Goal: Obtain resource: Download file/media

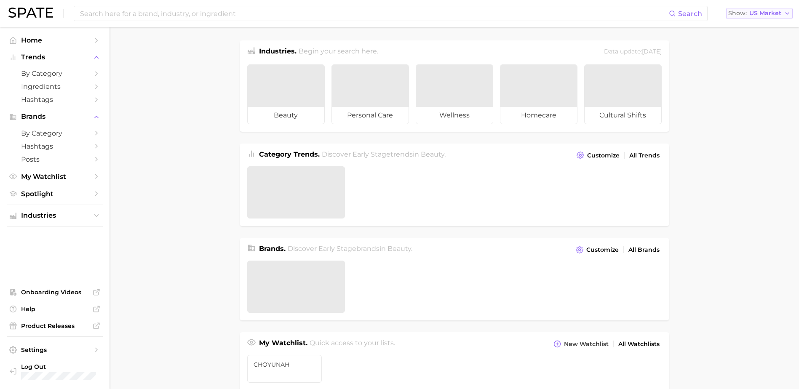
click at [772, 11] on span "US Market" at bounding box center [765, 13] width 32 height 5
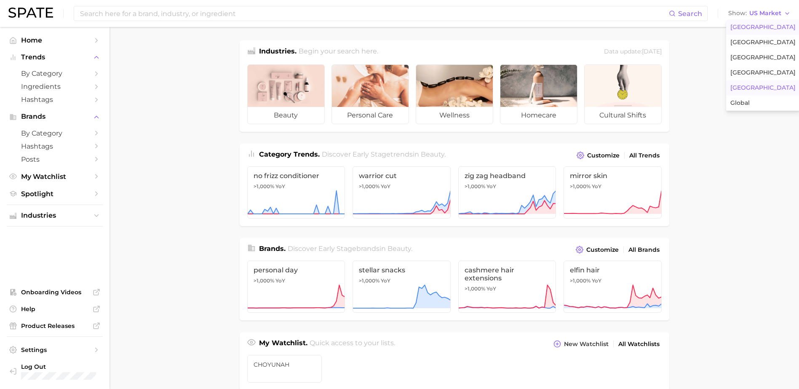
click at [757, 87] on button "[GEOGRAPHIC_DATA]" at bounding box center [763, 87] width 74 height 15
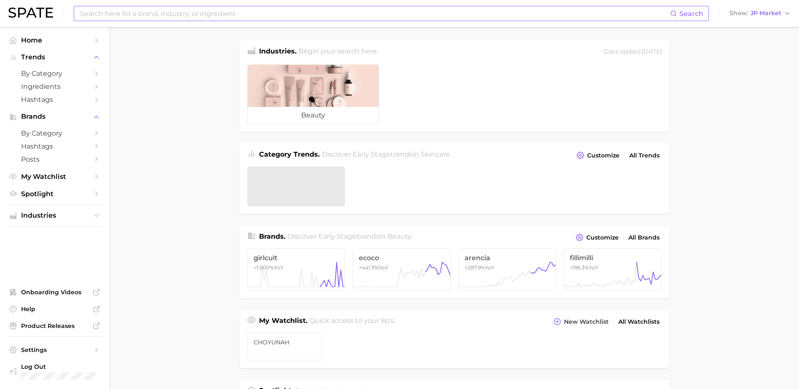
click at [240, 15] on input at bounding box center [374, 13] width 591 height 14
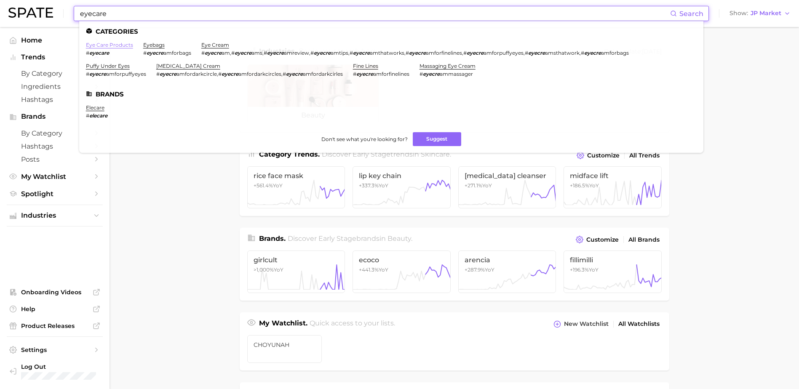
type input "eyecare"
click at [119, 42] on link "eye care products" at bounding box center [109, 45] width 47 height 6
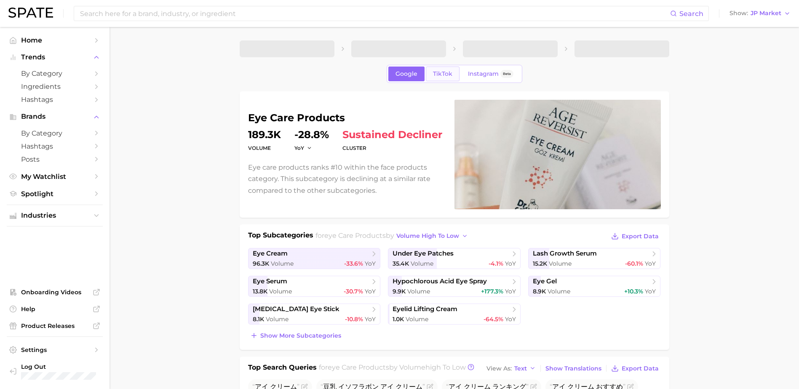
click at [443, 77] on span "TikTok" at bounding box center [442, 73] width 19 height 7
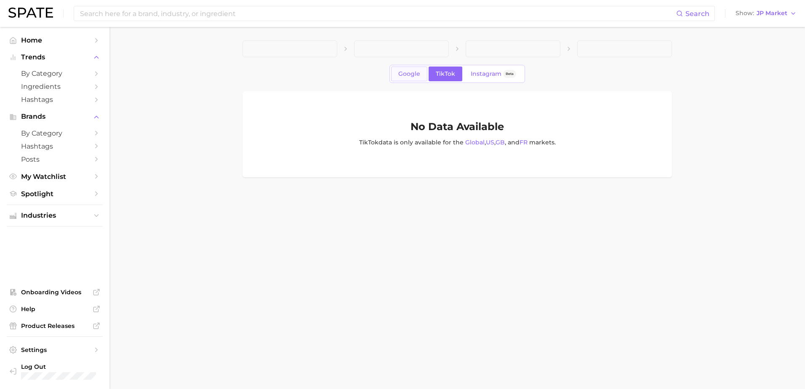
click at [411, 76] on span "Google" at bounding box center [409, 73] width 22 height 7
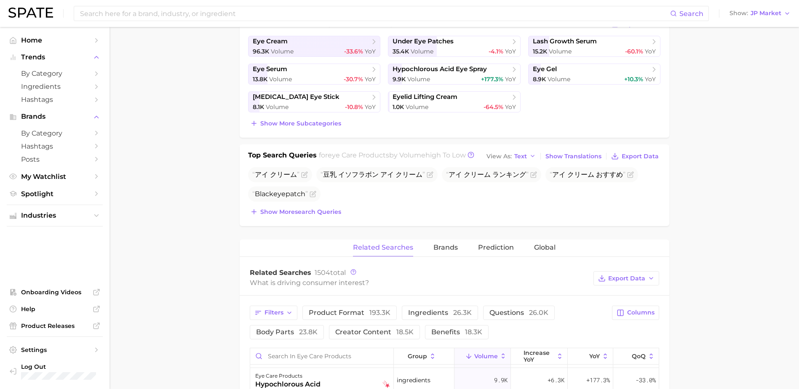
scroll to position [224, 0]
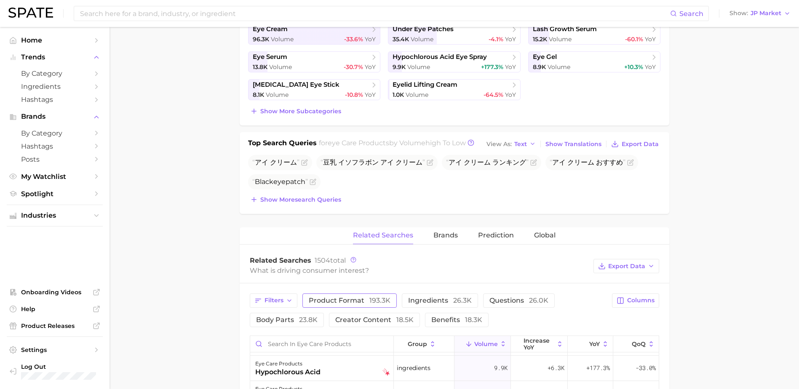
click at [358, 294] on button "product format 193.3k" at bounding box center [349, 301] width 94 height 14
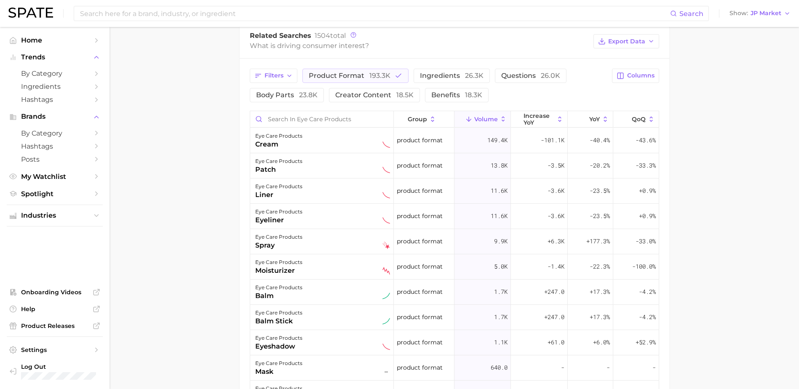
click at [184, 200] on main "1. skincare 2. face products 3. eye care products 4. Subcategory Google TikTok …" at bounding box center [453, 65] width 689 height 974
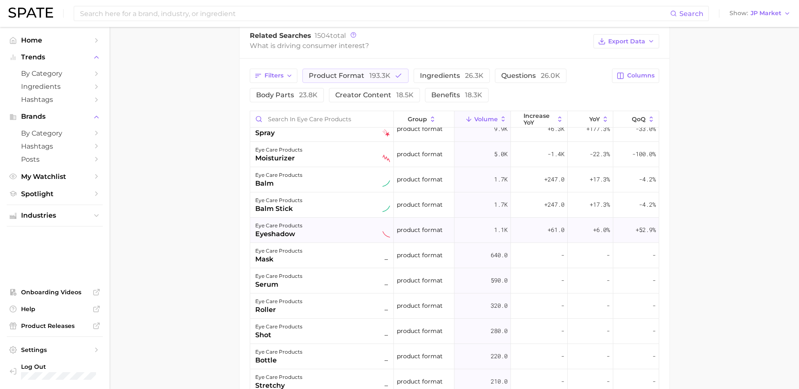
scroll to position [0, 0]
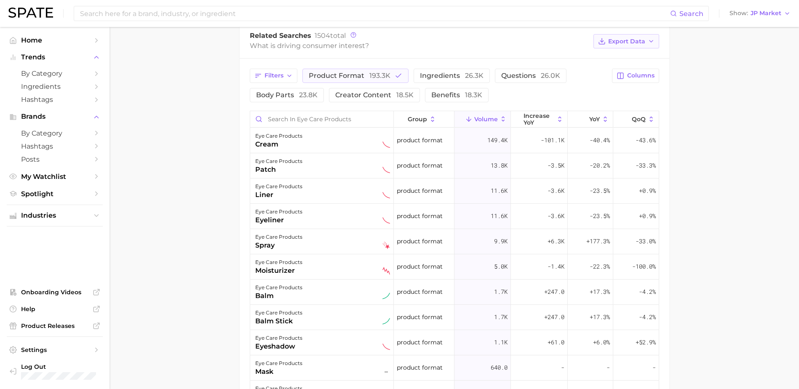
click at [635, 40] on span "Export Data" at bounding box center [626, 41] width 37 height 7
click at [622, 58] on span "Table Data CSV" at bounding box center [604, 56] width 46 height 7
click at [224, 171] on main "1. skincare 2. face products 3. eye care products 4. Subcategory Google TikTok …" at bounding box center [453, 65] width 689 height 974
